Goal: Task Accomplishment & Management: Manage account settings

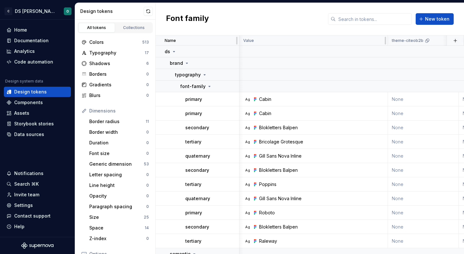
scroll to position [45, 569]
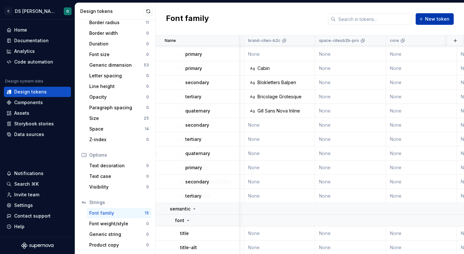
click at [440, 22] on span "New token" at bounding box center [437, 19] width 24 height 6
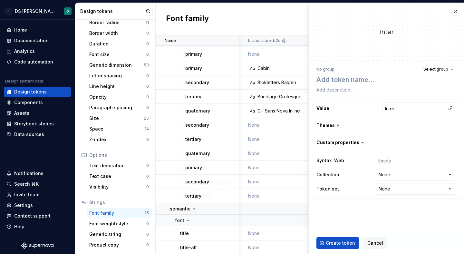
type textarea "*"
click at [375, 240] on span "Cancel" at bounding box center [375, 243] width 16 height 6
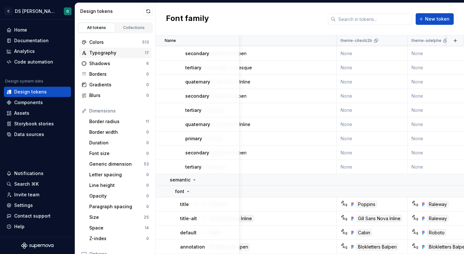
click at [119, 49] on div "Typography 17" at bounding box center [115, 53] width 72 height 10
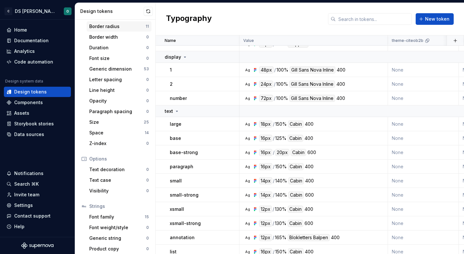
scroll to position [99, 0]
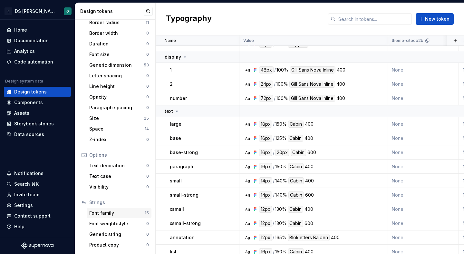
click at [122, 208] on div "Font family 15" at bounding box center [119, 213] width 65 height 10
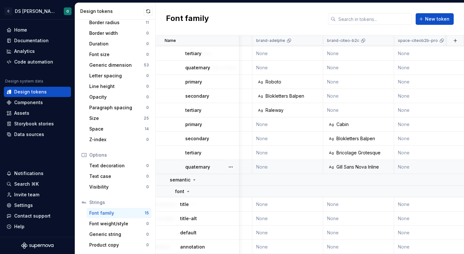
scroll to position [74, 505]
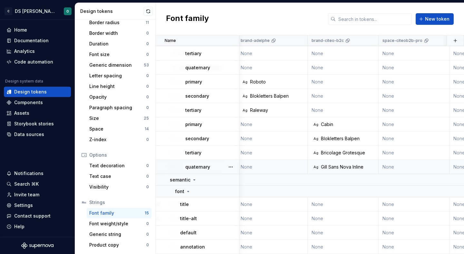
click at [291, 167] on td "None" at bounding box center [272, 167] width 71 height 14
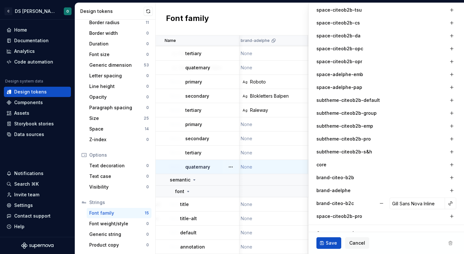
scroll to position [276, 0]
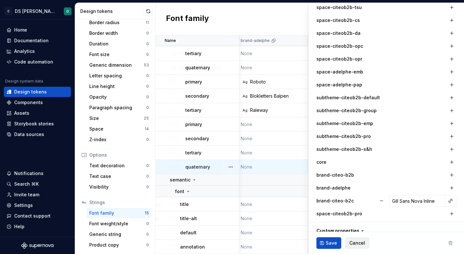
click at [355, 242] on span "Cancel" at bounding box center [357, 243] width 16 height 6
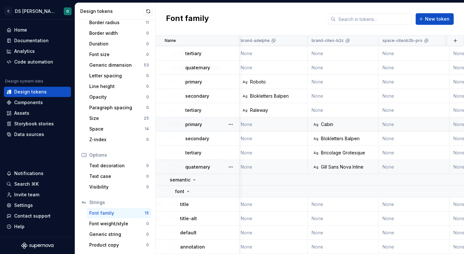
click at [334, 121] on div "Ag Cabin" at bounding box center [345, 124] width 66 height 6
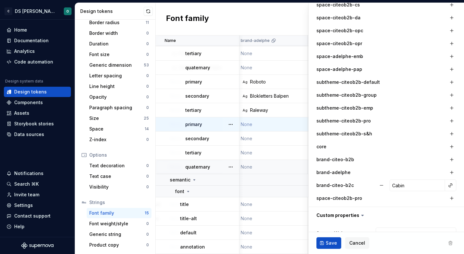
scroll to position [293, 0]
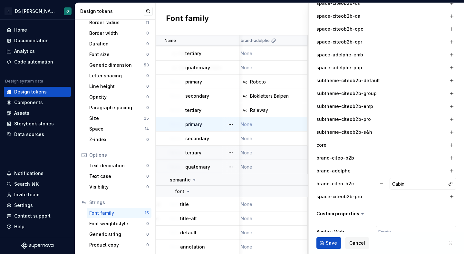
click at [282, 148] on td "None" at bounding box center [272, 153] width 71 height 14
type textarea "*"
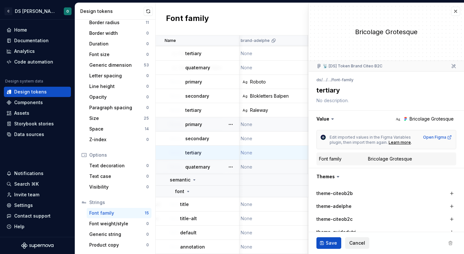
click at [350, 240] on span "Cancel" at bounding box center [357, 243] width 16 height 6
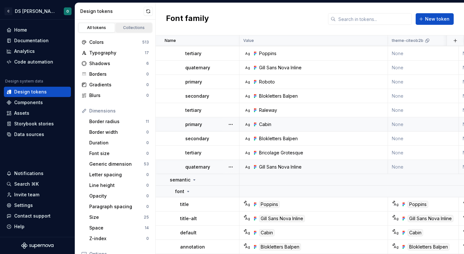
click at [129, 27] on div "Collections" at bounding box center [134, 27] width 32 height 5
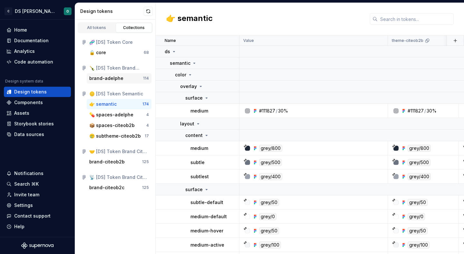
click at [129, 77] on div "brand-adelphe" at bounding box center [116, 78] width 54 height 6
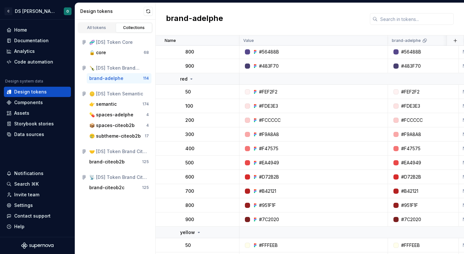
scroll to position [1593, 0]
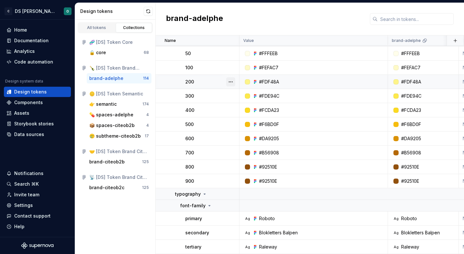
click at [228, 79] on button "button" at bounding box center [230, 81] width 9 height 9
click at [221, 80] on html "C DS Citeo O Home Documentation Analytics Code automation Design system data De…" at bounding box center [232, 127] width 464 height 254
click at [221, 80] on div "200" at bounding box center [211, 82] width 53 height 6
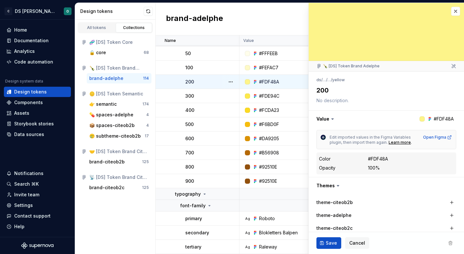
click at [375, 165] on div "100%" at bounding box center [374, 168] width 12 height 6
click at [258, 103] on td "#FCDA23" at bounding box center [313, 110] width 149 height 14
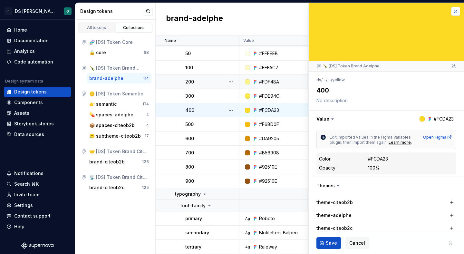
click at [454, 10] on button "button" at bounding box center [455, 11] width 9 height 9
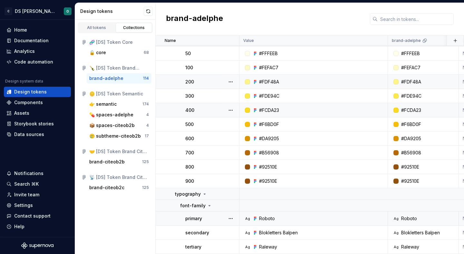
click at [412, 217] on div "Roboto" at bounding box center [409, 218] width 16 height 6
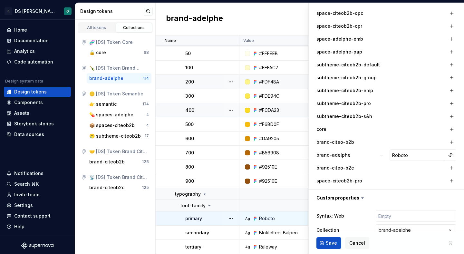
scroll to position [335, 0]
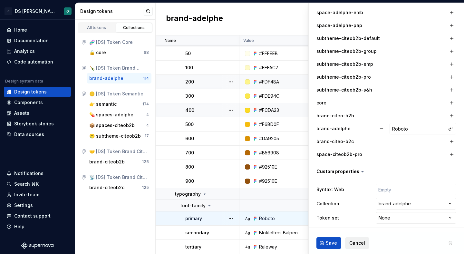
click at [358, 238] on button "Cancel" at bounding box center [357, 243] width 24 height 12
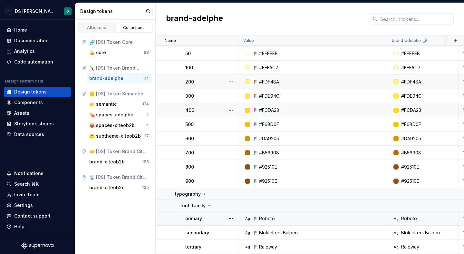
click at [342, 216] on div "Ag Roboto" at bounding box center [316, 218] width 144 height 6
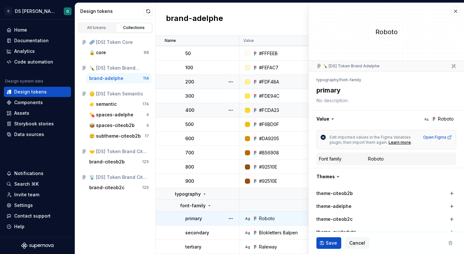
click at [384, 156] on dd "Roboto" at bounding box center [411, 159] width 86 height 6
click at [363, 240] on span "Cancel" at bounding box center [357, 243] width 16 height 6
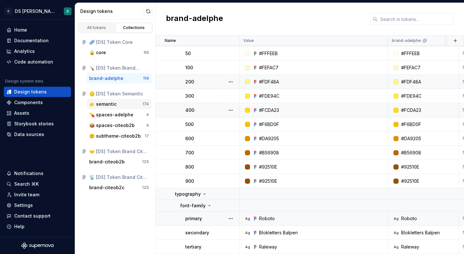
click at [123, 100] on div "👉 semantic 174" at bounding box center [119, 104] width 65 height 10
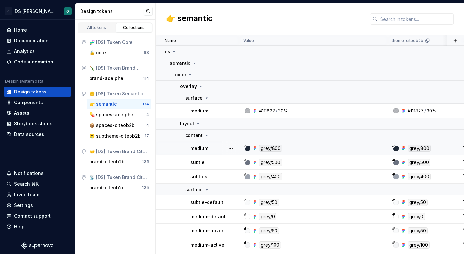
click at [310, 150] on div "grey/800" at bounding box center [316, 148] width 144 height 7
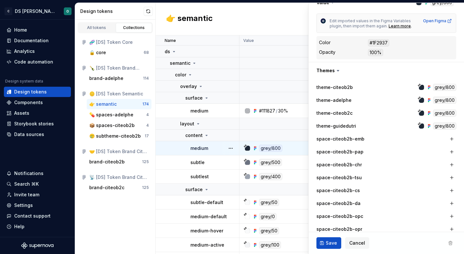
scroll to position [118, 0]
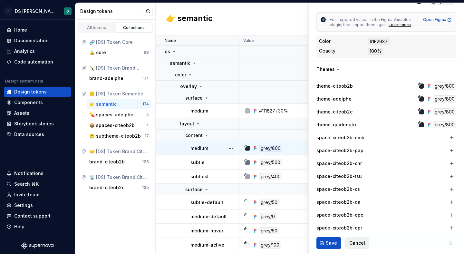
click at [356, 241] on span "Cancel" at bounding box center [357, 243] width 16 height 6
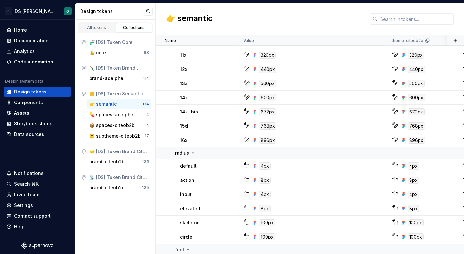
scroll to position [3198, 0]
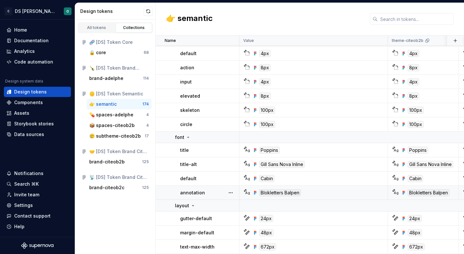
click at [326, 194] on div "Ag Blokletters Balpen" at bounding box center [316, 192] width 144 height 7
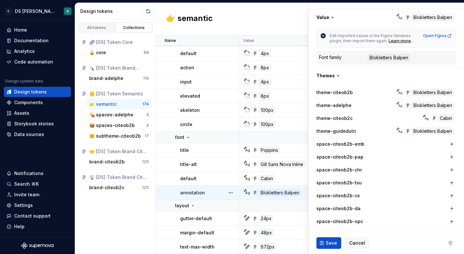
scroll to position [104, 0]
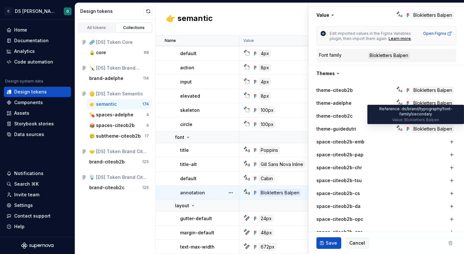
click at [421, 128] on div "Blokletters Balpen" at bounding box center [433, 128] width 42 height 7
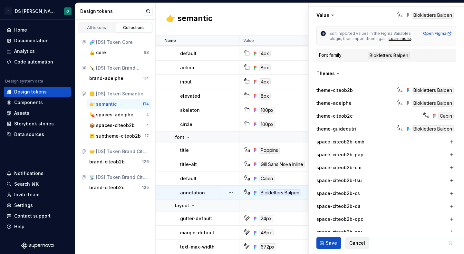
click at [361, 242] on span "Cancel" at bounding box center [357, 243] width 16 height 6
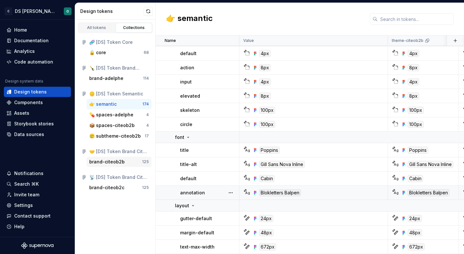
click at [148, 161] on div "125" at bounding box center [145, 161] width 7 height 5
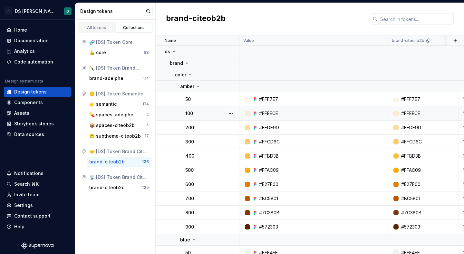
click at [299, 114] on div "#FFEECE" at bounding box center [316, 113] width 144 height 6
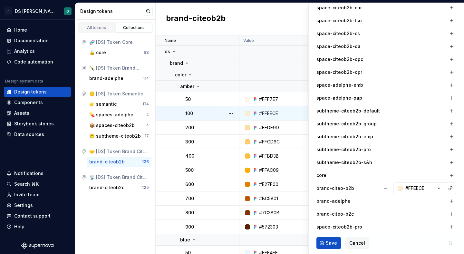
scroll to position [287, 0]
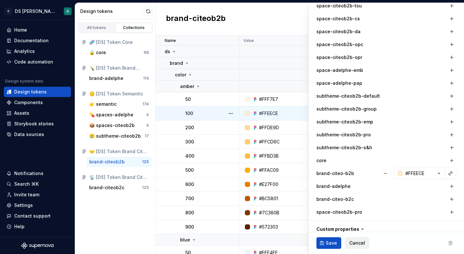
click at [351, 244] on span "Cancel" at bounding box center [357, 243] width 16 height 6
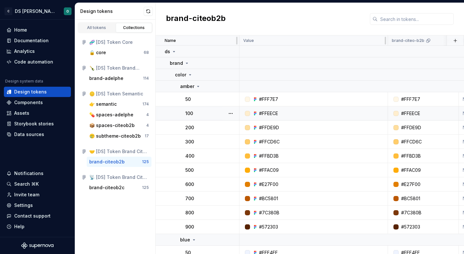
click at [426, 41] on icon at bounding box center [428, 40] width 5 height 5
click at [186, 64] on icon at bounding box center [186, 63] width 5 height 5
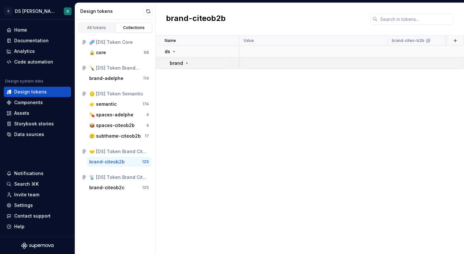
click at [195, 64] on div "brand" at bounding box center [204, 63] width 69 height 6
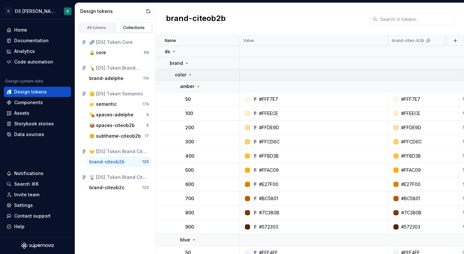
click at [199, 77] on div "color" at bounding box center [207, 75] width 64 height 6
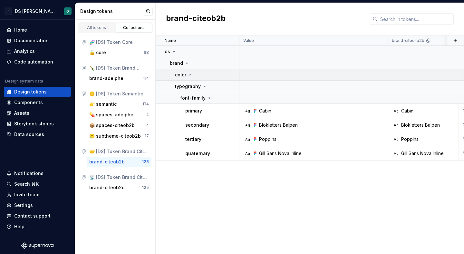
click at [201, 79] on td "color" at bounding box center [198, 75] width 84 height 12
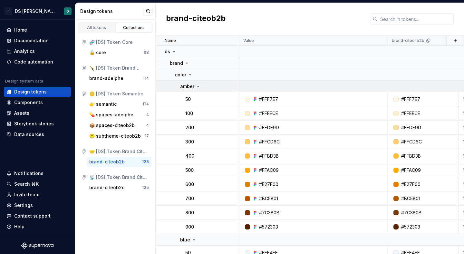
click at [201, 87] on div "amber" at bounding box center [209, 86] width 59 height 6
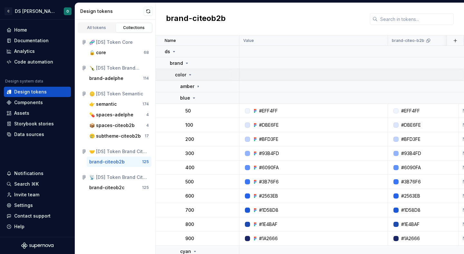
click at [193, 77] on div "color" at bounding box center [207, 75] width 64 height 6
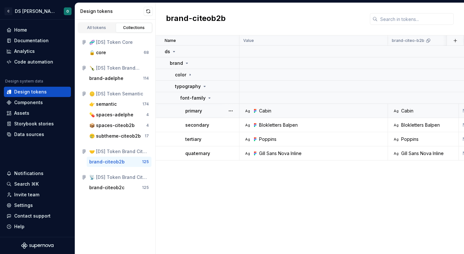
click at [213, 111] on div "primary" at bounding box center [211, 111] width 53 height 6
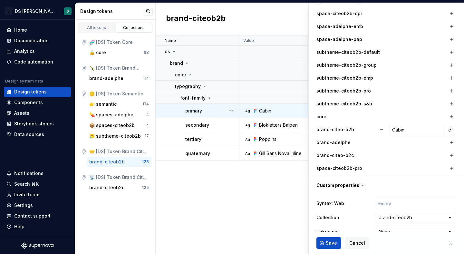
scroll to position [335, 0]
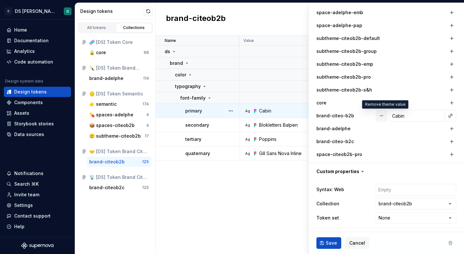
click at [384, 114] on button "button" at bounding box center [382, 116] width 12 height 12
click at [333, 241] on span "Save" at bounding box center [331, 243] width 11 height 6
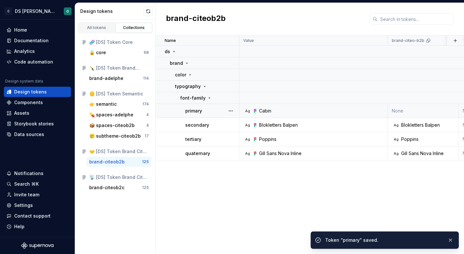
click at [216, 122] on div "secondary" at bounding box center [211, 125] width 53 height 6
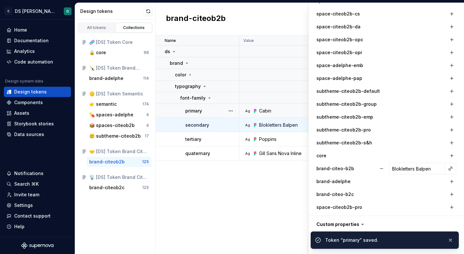
scroll to position [285, 0]
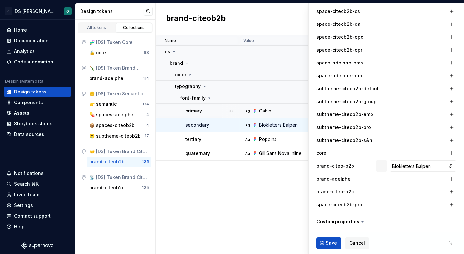
click at [382, 166] on button "button" at bounding box center [382, 166] width 12 height 12
click at [328, 242] on span "Save" at bounding box center [331, 243] width 11 height 6
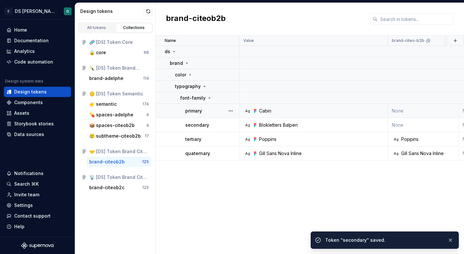
click at [218, 138] on div "tertiary" at bounding box center [211, 139] width 53 height 6
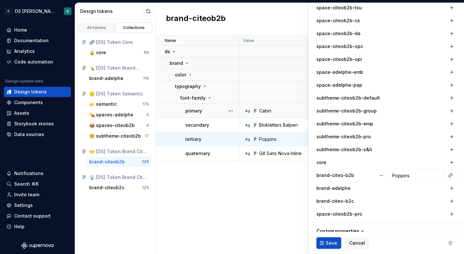
scroll to position [277, 0]
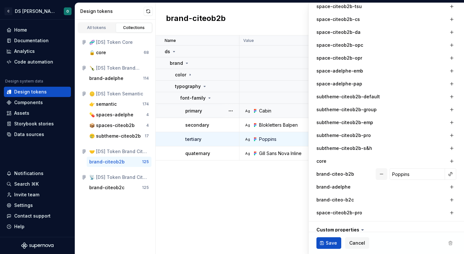
click at [382, 171] on button "button" at bounding box center [382, 174] width 12 height 12
click at [333, 244] on span "Save" at bounding box center [331, 243] width 11 height 6
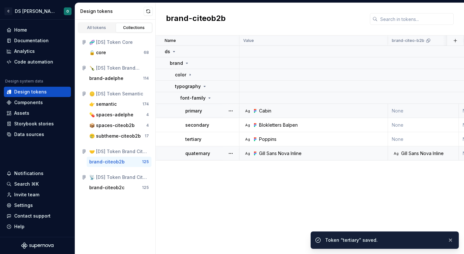
click at [221, 152] on div "quaternary" at bounding box center [211, 153] width 53 height 6
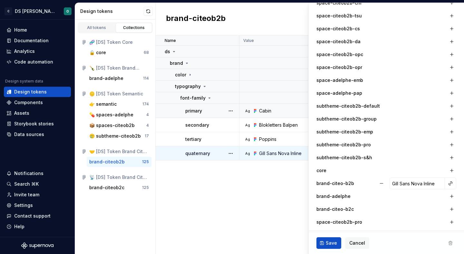
scroll to position [286, 0]
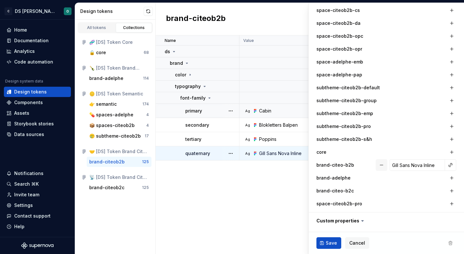
click at [384, 163] on button "button" at bounding box center [382, 165] width 12 height 12
click at [331, 241] on span "Save" at bounding box center [331, 243] width 11 height 6
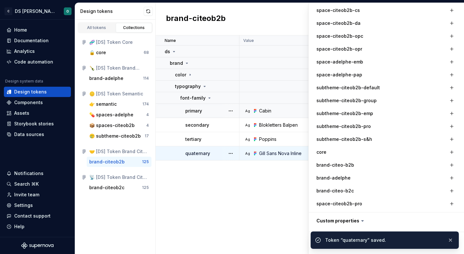
type textarea "*"
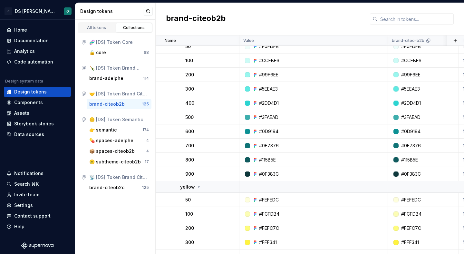
scroll to position [1761, 0]
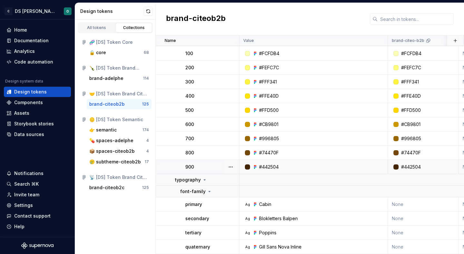
click at [217, 167] on div "900" at bounding box center [211, 167] width 53 height 6
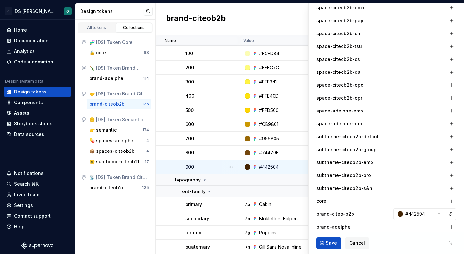
scroll to position [344, 0]
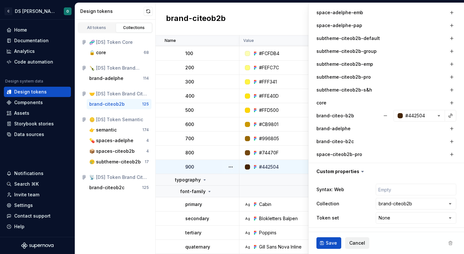
click at [363, 240] on span "Cancel" at bounding box center [357, 243] width 16 height 6
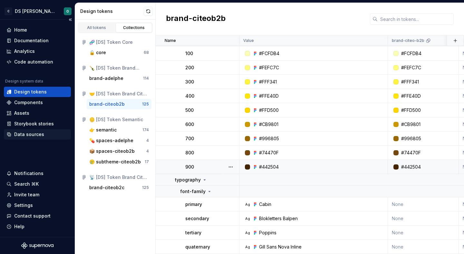
click at [51, 132] on div "Data sources" at bounding box center [37, 134] width 62 height 6
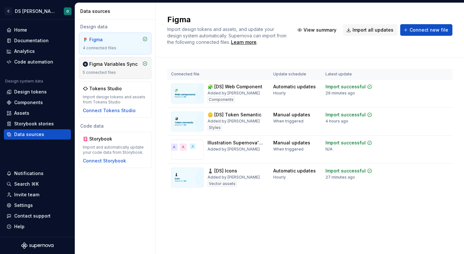
click at [123, 63] on div "Figma Variables Sync" at bounding box center [113, 64] width 48 height 6
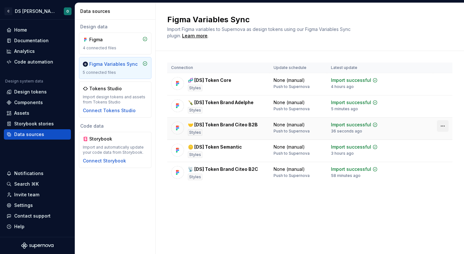
click at [441, 126] on html "C DS Citeo O Home Documentation Analytics Code automation Design system data De…" at bounding box center [232, 127] width 464 height 254
click at [444, 141] on div "Disconnect plugin" at bounding box center [439, 140] width 42 height 6
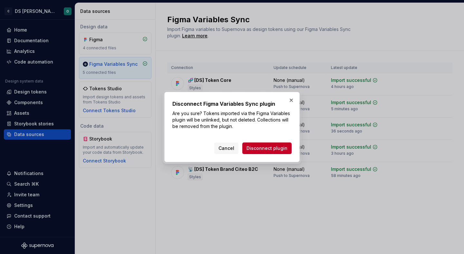
click at [271, 140] on div "Cancel Disconnect plugin" at bounding box center [231, 147] width 119 height 14
click at [268, 146] on span "Disconnect plugin" at bounding box center [266, 148] width 41 height 6
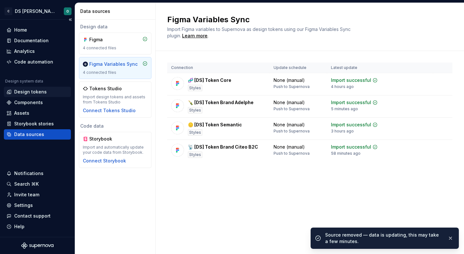
click at [37, 89] on div "Design tokens" at bounding box center [30, 92] width 33 height 6
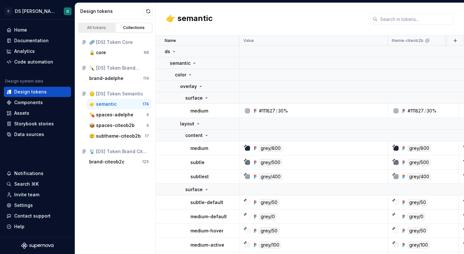
click at [99, 29] on div "All tokens" at bounding box center [97, 27] width 32 height 5
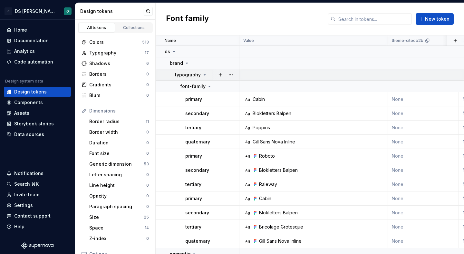
click at [202, 74] on icon at bounding box center [204, 74] width 5 height 5
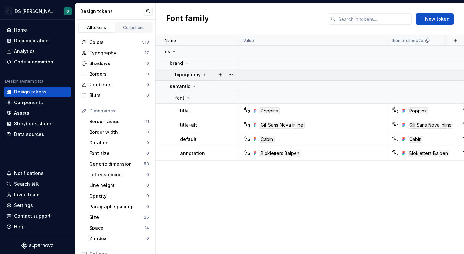
click at [202, 74] on icon at bounding box center [204, 74] width 5 height 5
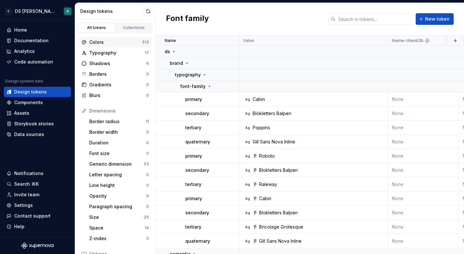
click at [131, 41] on div "Colors" at bounding box center [115, 42] width 53 height 6
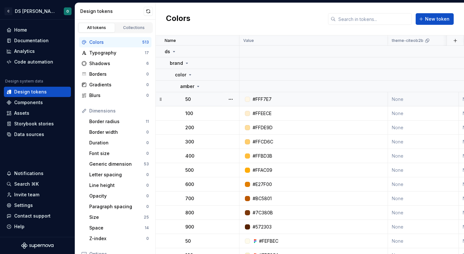
click at [212, 100] on div "50" at bounding box center [211, 99] width 53 height 6
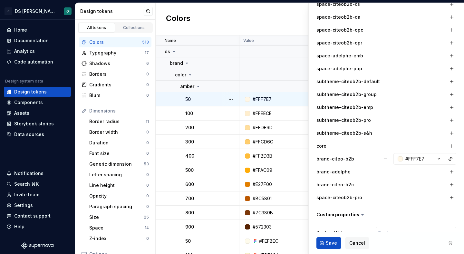
scroll to position [259, 0]
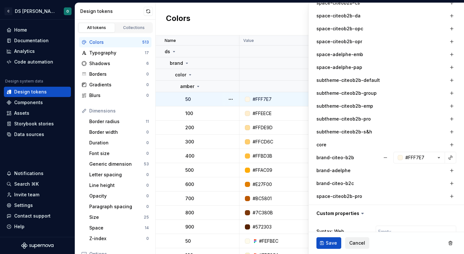
click at [358, 239] on button "Cancel" at bounding box center [357, 243] width 24 height 12
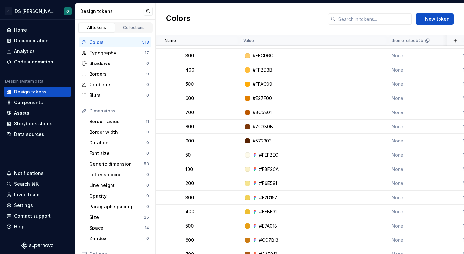
scroll to position [87, 0]
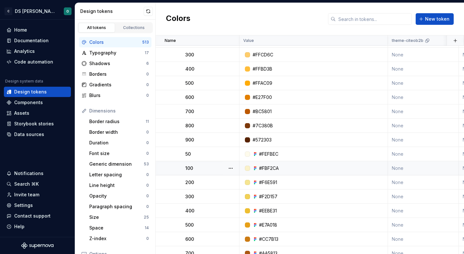
click at [217, 167] on div "100" at bounding box center [211, 168] width 53 height 6
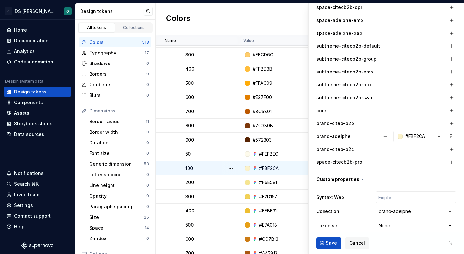
scroll to position [344, 0]
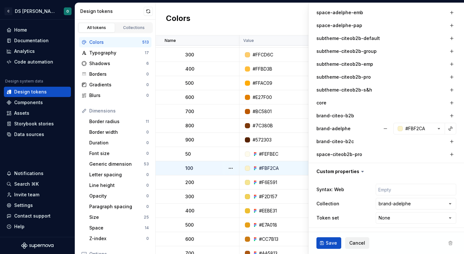
click at [354, 241] on span "Cancel" at bounding box center [357, 243] width 16 height 6
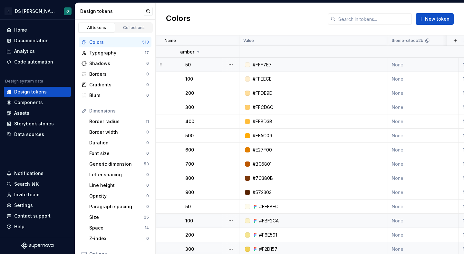
scroll to position [33, 0]
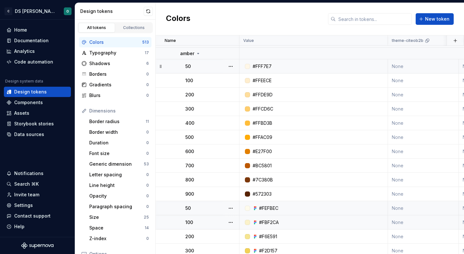
click at [212, 203] on td "50" at bounding box center [198, 208] width 84 height 14
type textarea "*"
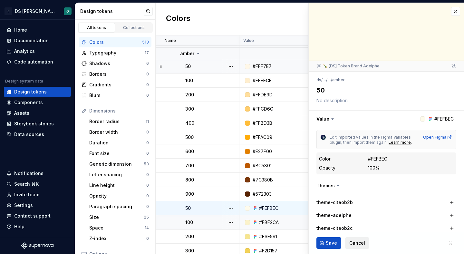
click at [355, 240] on span "Cancel" at bounding box center [357, 243] width 16 height 6
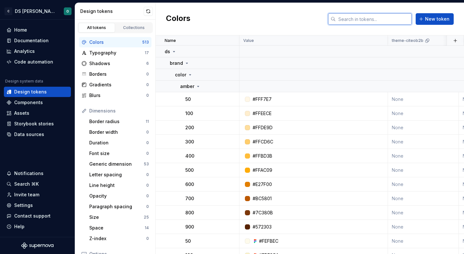
click at [373, 19] on input "text" at bounding box center [374, 19] width 76 height 12
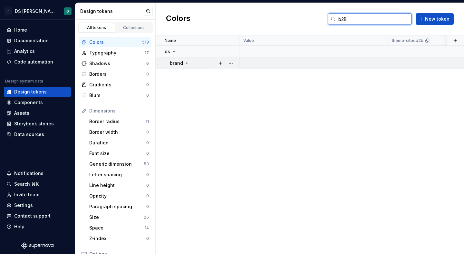
type input "b2B"
click at [185, 64] on icon at bounding box center [186, 63] width 5 height 5
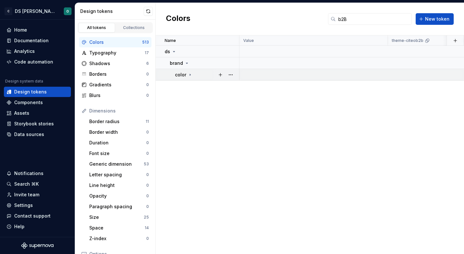
click at [187, 73] on icon at bounding box center [189, 74] width 5 height 5
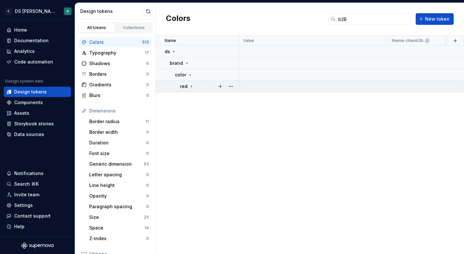
click at [189, 85] on icon at bounding box center [191, 86] width 5 height 5
click at [360, 20] on input "b2B" at bounding box center [374, 19] width 76 height 12
click at [228, 64] on button "button" at bounding box center [230, 63] width 9 height 9
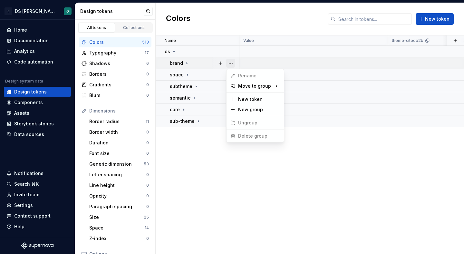
click at [228, 64] on button "button" at bounding box center [230, 63] width 9 height 9
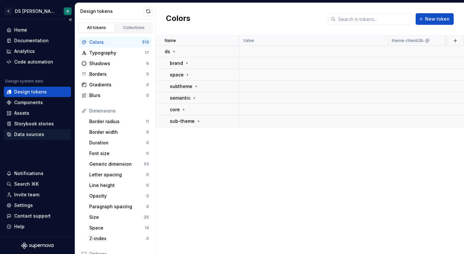
click at [42, 133] on div "Data sources" at bounding box center [29, 134] width 30 height 6
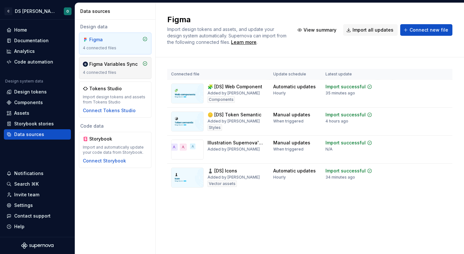
click at [120, 66] on div "Figma Variables Sync" at bounding box center [113, 64] width 48 height 6
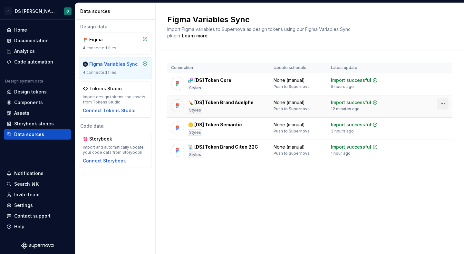
click at [441, 104] on html "C DS Citeo O Home Documentation Analytics Code automation Design system data De…" at bounding box center [232, 127] width 464 height 254
click at [429, 119] on div "Disconnect plugin" at bounding box center [439, 117] width 42 height 6
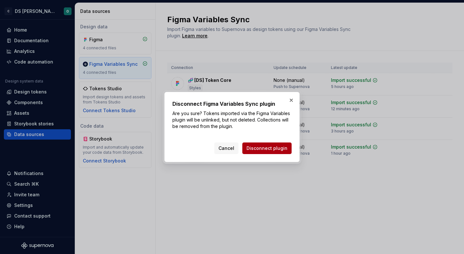
click at [280, 148] on span "Disconnect plugin" at bounding box center [266, 148] width 41 height 6
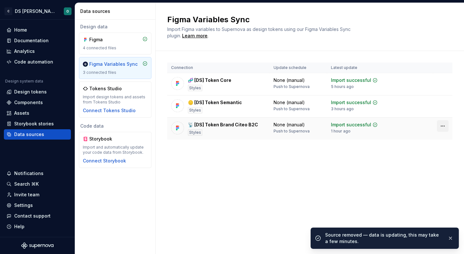
click at [445, 127] on html "C DS Citeo O Home Documentation Analytics Code automation Design system data De…" at bounding box center [232, 127] width 464 height 254
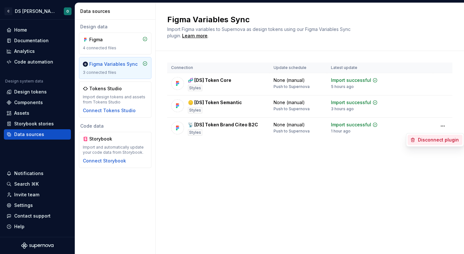
click at [432, 141] on div "Disconnect plugin" at bounding box center [439, 140] width 42 height 6
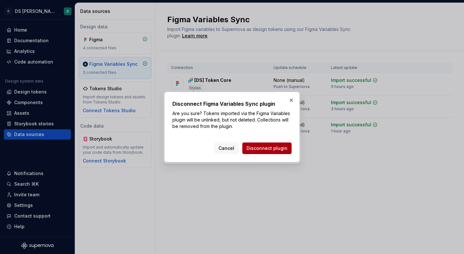
click at [276, 148] on span "Disconnect plugin" at bounding box center [266, 148] width 41 height 6
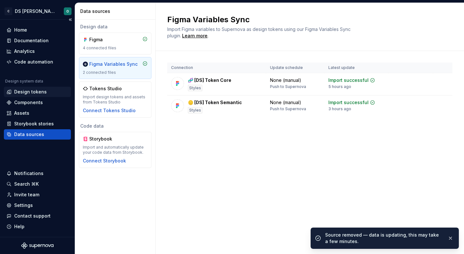
click at [43, 91] on div "Design tokens" at bounding box center [30, 92] width 33 height 6
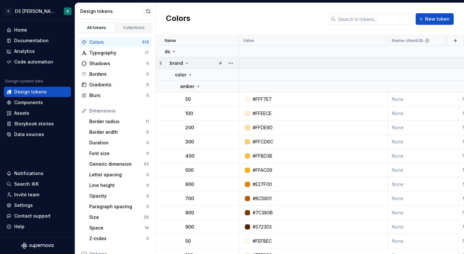
click at [185, 62] on icon at bounding box center [186, 63] width 5 height 5
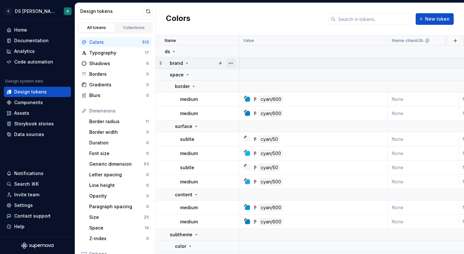
click at [230, 64] on button "button" at bounding box center [230, 63] width 9 height 9
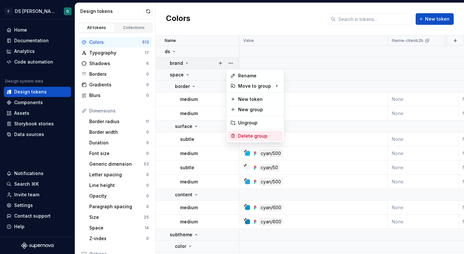
click at [256, 135] on div "Delete group" at bounding box center [259, 136] width 42 height 6
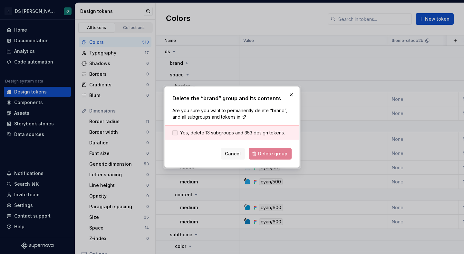
click at [259, 133] on span "Yes, delete 13 subgroups and 353 design tokens." at bounding box center [232, 133] width 105 height 6
click at [270, 154] on span "Delete group" at bounding box center [272, 153] width 29 height 6
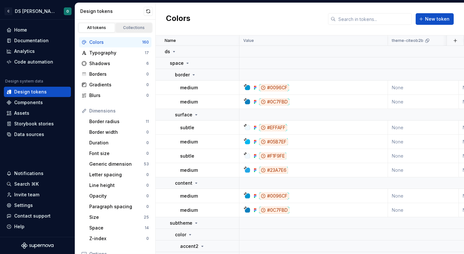
click at [126, 27] on div "Collections" at bounding box center [134, 27] width 32 height 5
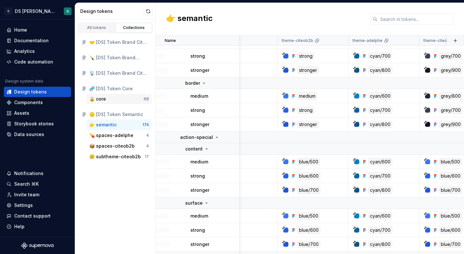
scroll to position [872, 110]
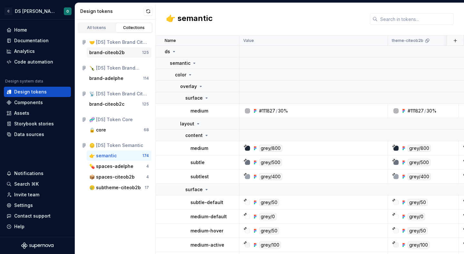
click at [118, 51] on div "brand-citeob2b" at bounding box center [106, 52] width 35 height 6
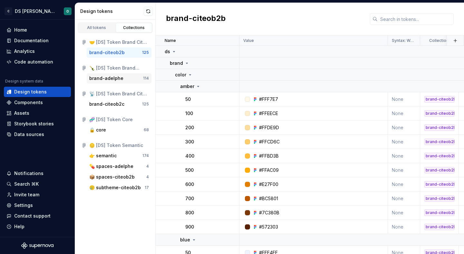
click at [110, 78] on div "brand-adelphe" at bounding box center [106, 78] width 34 height 6
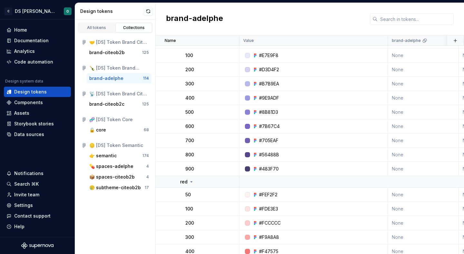
scroll to position [1593, 0]
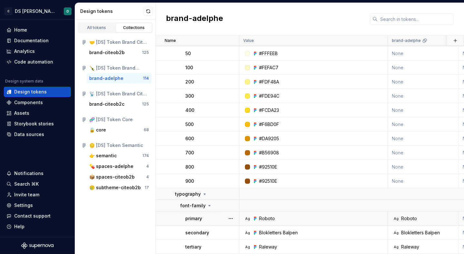
click at [341, 220] on div "Ag Roboto" at bounding box center [316, 218] width 144 height 6
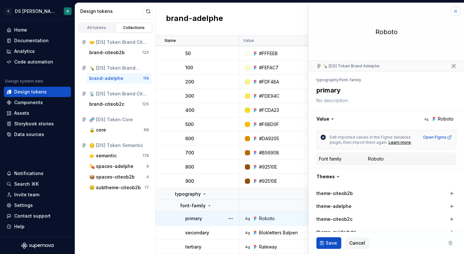
click at [455, 10] on button "button" at bounding box center [455, 11] width 9 height 9
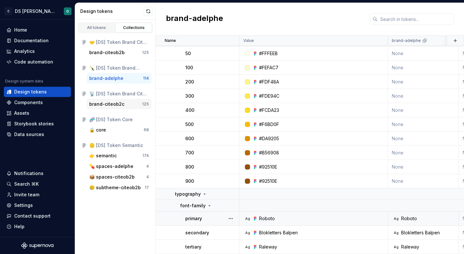
click at [119, 104] on div "brand-citeob2c" at bounding box center [106, 104] width 35 height 6
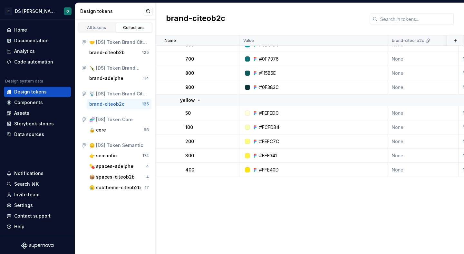
scroll to position [1761, 0]
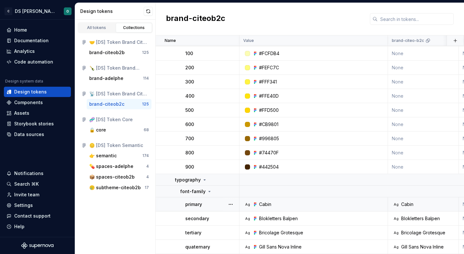
click at [314, 199] on td "Ag Cabin" at bounding box center [313, 204] width 149 height 14
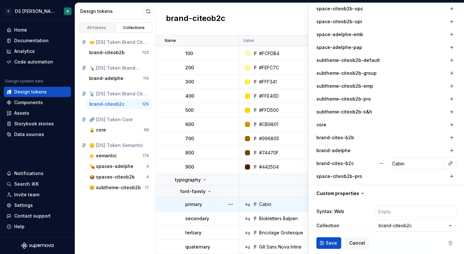
scroll to position [335, 0]
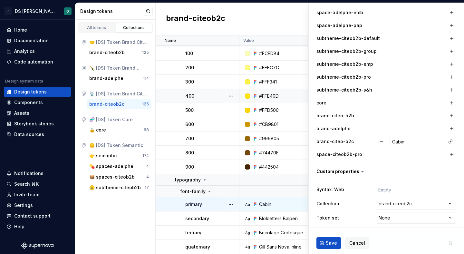
click at [269, 93] on div "#FFE40D" at bounding box center [269, 96] width 20 height 6
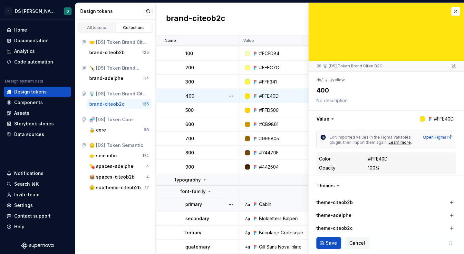
type textarea "*"
